Goal: Leave review/rating: Leave review/rating

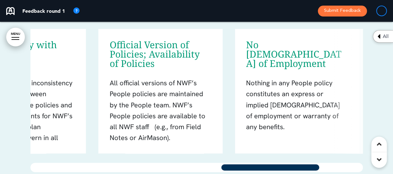
scroll to position [0, 622]
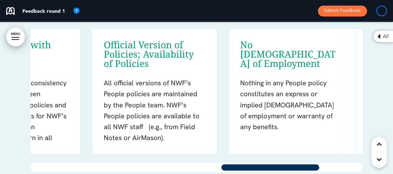
click at [296, 163] on div at bounding box center [270, 167] width 101 height 9
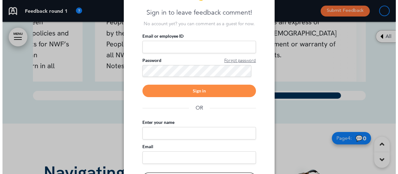
scroll to position [0, 684]
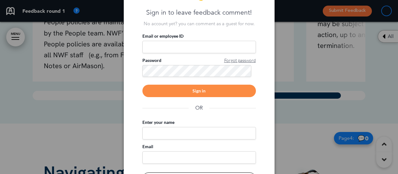
click at [197, 132] on input "Enter your name" at bounding box center [199, 133] width 114 height 12
type input "*******"
click at [181, 158] on input "Email" at bounding box center [199, 157] width 114 height 12
type input "**********"
click at [266, 158] on div "**********" at bounding box center [199, 87] width 151 height 221
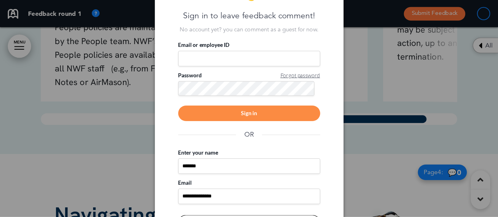
scroll to position [49, 0]
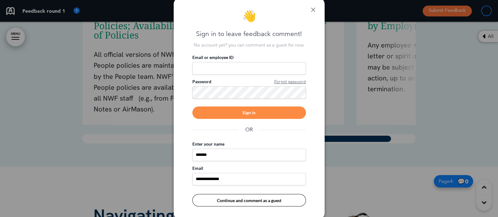
click at [282, 174] on button "Continue and comment as a guest" at bounding box center [249, 200] width 114 height 12
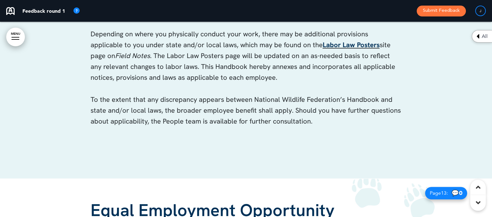
scroll to position [3694, 0]
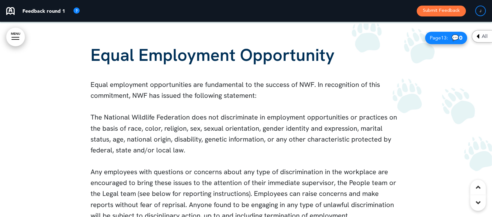
click at [450, 117] on div at bounding box center [246, 139] width 492 height 232
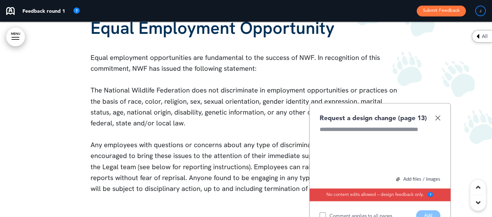
scroll to position [3577, 0]
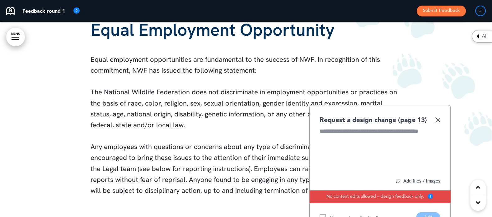
click at [438, 120] on img at bounding box center [437, 119] width 5 height 5
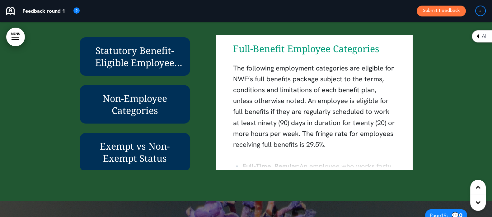
scroll to position [4860, 0]
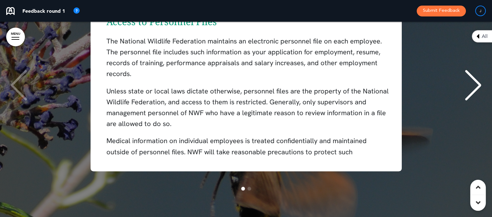
click at [468, 82] on div "Next slide" at bounding box center [472, 85] width 19 height 31
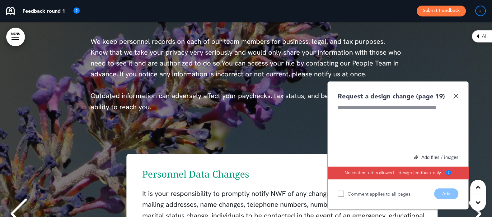
scroll to position [0, 482]
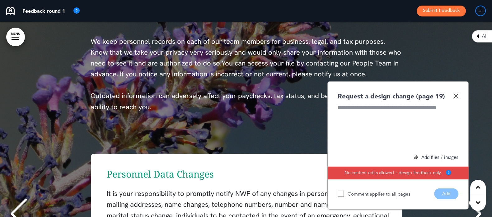
click at [457, 97] on img at bounding box center [455, 96] width 5 height 5
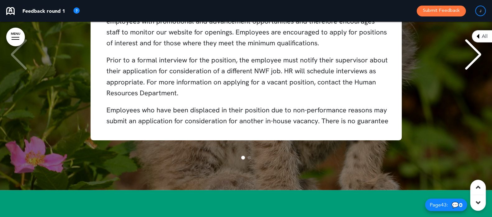
scroll to position [10835, 0]
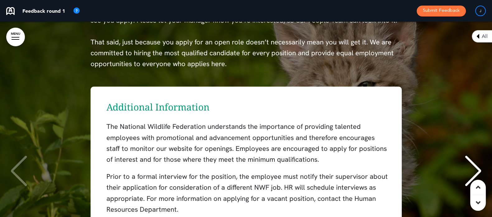
click at [475, 156] on div "Next slide" at bounding box center [472, 171] width 19 height 31
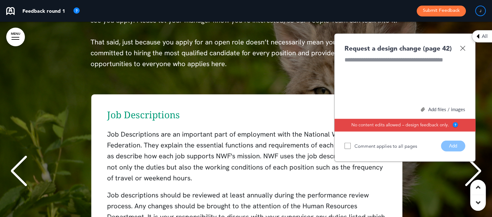
scroll to position [0, 482]
click at [463, 46] on img at bounding box center [462, 48] width 5 height 5
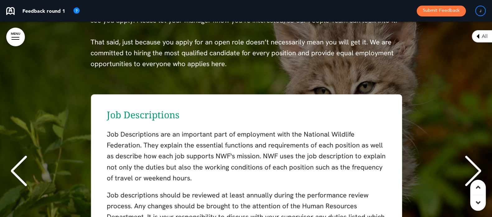
click at [468, 156] on div "Next slide" at bounding box center [472, 171] width 19 height 31
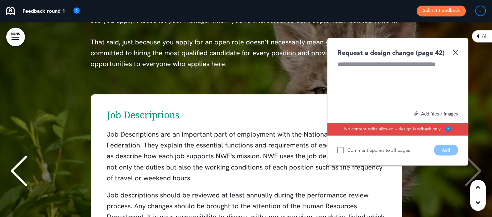
click at [460, 45] on div "Request a design change (page 42) Add files / images Select or drag & drop your…" at bounding box center [397, 102] width 141 height 128
drag, startPoint x: 455, startPoint y: 43, endPoint x: 460, endPoint y: 69, distance: 26.5
click at [455, 50] on img at bounding box center [455, 52] width 5 height 5
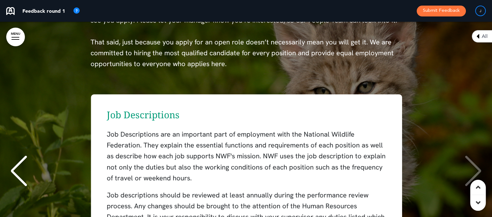
click at [479, 163] on div "Job Descriptions Job Descriptions are an important part of employment with the …" at bounding box center [246, 172] width 479 height 155
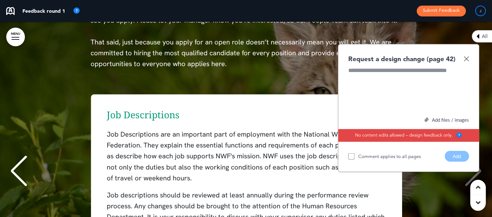
click at [465, 56] on img at bounding box center [465, 58] width 5 height 5
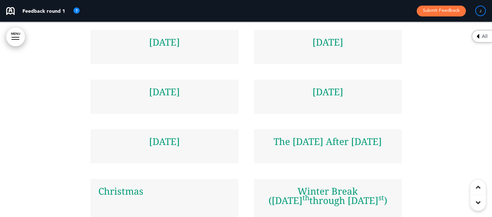
scroll to position [18844, 0]
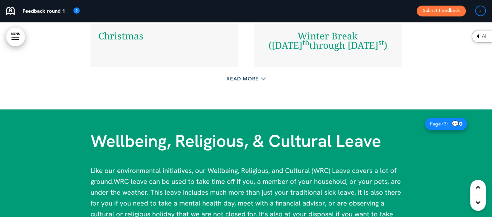
click at [233, 74] on div "Read More" at bounding box center [246, 79] width 311 height 13
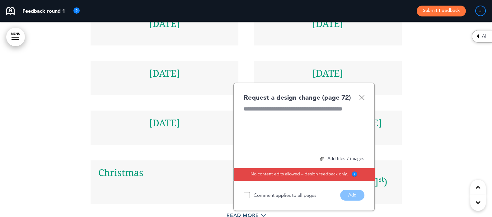
click at [363, 95] on img at bounding box center [361, 97] width 5 height 5
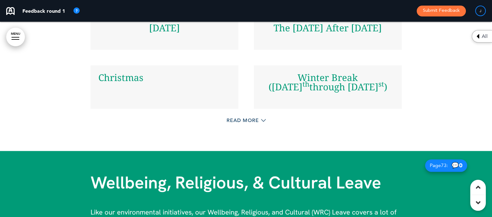
scroll to position [18823, 0]
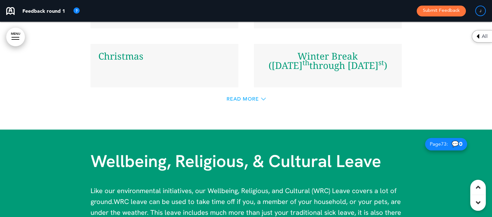
click at [228, 100] on span "Read More" at bounding box center [242, 99] width 32 height 5
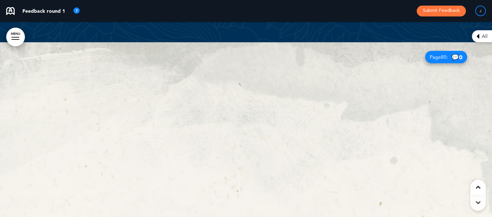
scroll to position [22469, 0]
